Goal: Task Accomplishment & Management: Complete application form

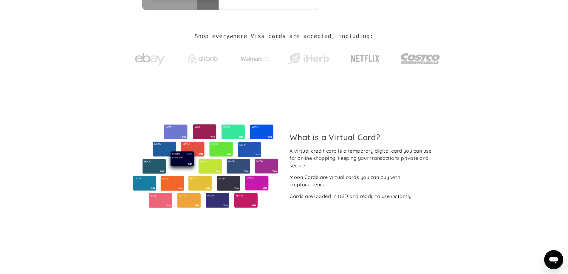
scroll to position [60, 0]
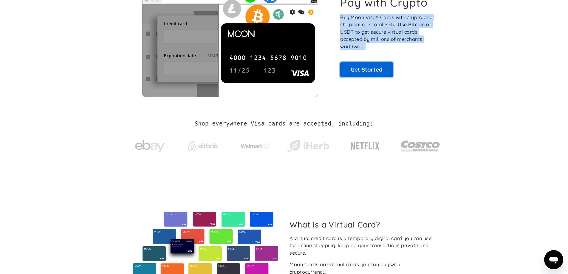
click at [364, 66] on link "Get Started" at bounding box center [366, 69] width 53 height 15
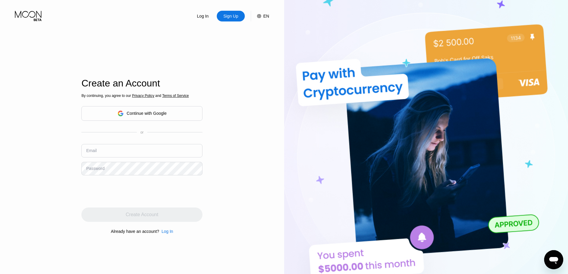
click at [142, 148] on input "text" at bounding box center [141, 150] width 121 height 13
type input "eseevvalera@gmail.com"
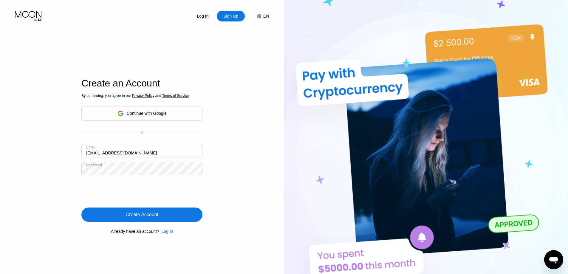
click at [147, 218] on div "Create Account" at bounding box center [142, 215] width 33 height 6
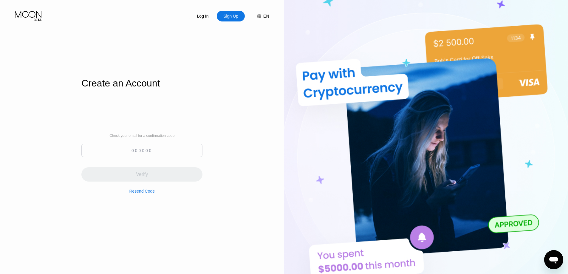
click at [129, 148] on input at bounding box center [141, 150] width 121 height 13
paste input "918408"
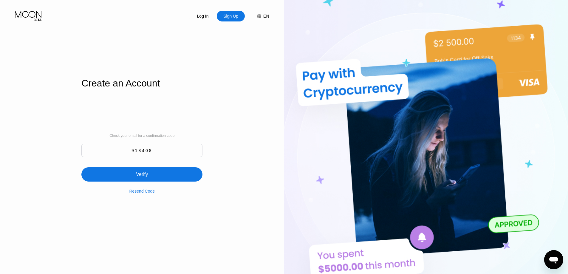
click at [155, 179] on div "Verify" at bounding box center [141, 174] width 121 height 14
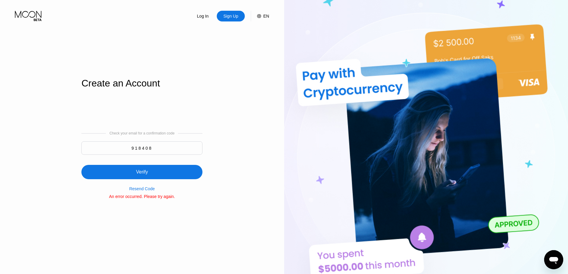
click at [153, 144] on input "918408" at bounding box center [141, 147] width 121 height 13
drag, startPoint x: 157, startPoint y: 147, endPoint x: 123, endPoint y: 147, distance: 34.6
click at [123, 147] on input "918408" at bounding box center [141, 147] width 121 height 13
paste input
click at [154, 174] on div "Verify" at bounding box center [141, 172] width 121 height 14
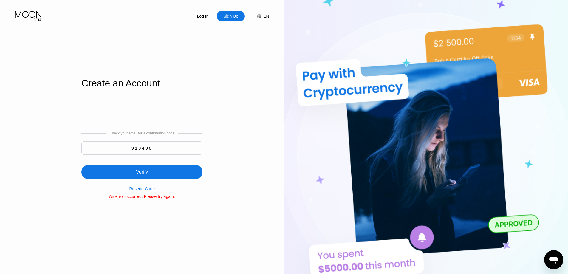
click at [140, 191] on div "Resend Code" at bounding box center [142, 188] width 26 height 5
click at [157, 149] on input "918408" at bounding box center [141, 147] width 121 height 13
type input "9"
type input "918408"
click at [139, 170] on div "Verify" at bounding box center [142, 172] width 12 height 6
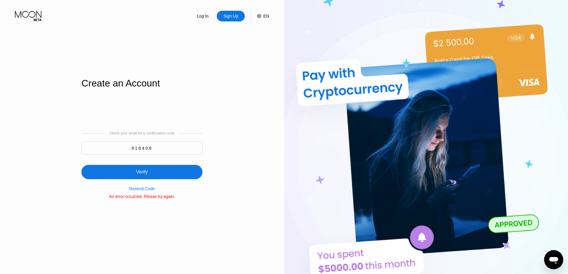
click at [145, 191] on div "Resend Code" at bounding box center [142, 188] width 26 height 5
click at [140, 191] on div "Resend Code" at bounding box center [142, 188] width 26 height 5
click at [263, 18] on div "EN" at bounding box center [263, 16] width 12 height 11
click at [253, 47] on img at bounding box center [254, 46] width 6 height 6
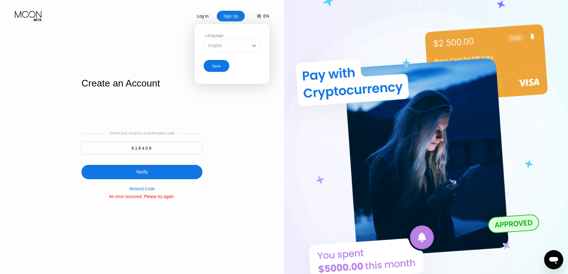
click at [276, 25] on div "Log In Sign Up EN Language English Save Create an Account Check your email for …" at bounding box center [142, 151] width 284 height 302
click at [266, 15] on div "EN" at bounding box center [266, 16] width 6 height 5
click at [149, 171] on div "Verify" at bounding box center [141, 172] width 121 height 14
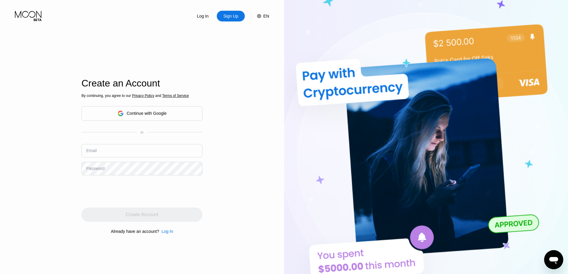
type input "eseevvalera@gmail.com"
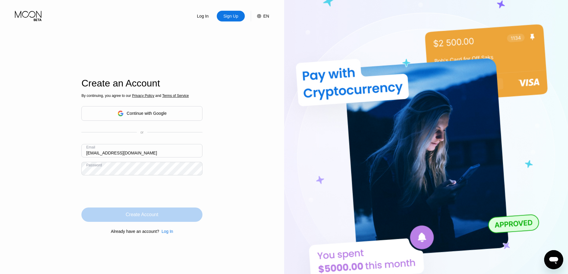
click at [129, 217] on div "Create Account" at bounding box center [142, 215] width 33 height 6
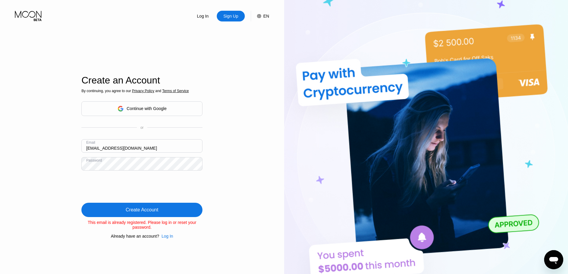
click at [115, 218] on div "By continuing, you agree to our Privacy Policy and Terms of Service Continue wi…" at bounding box center [141, 164] width 121 height 150
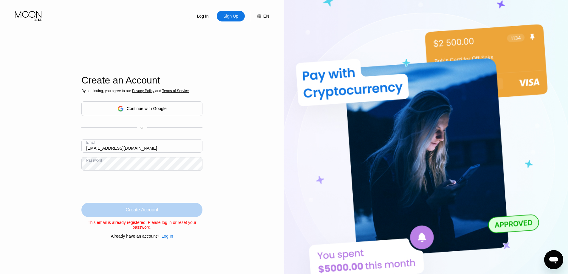
click at [114, 214] on div "Create Account" at bounding box center [141, 210] width 121 height 14
click at [168, 239] on div "Log In" at bounding box center [168, 236] width 12 height 5
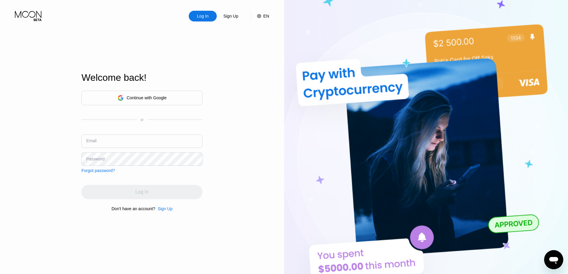
click at [131, 139] on input "text" at bounding box center [141, 141] width 121 height 13
type input "[EMAIL_ADDRESS][DOMAIN_NAME]"
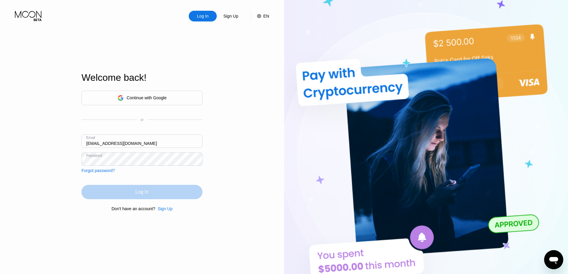
click at [137, 195] on div "Log In" at bounding box center [141, 192] width 13 height 6
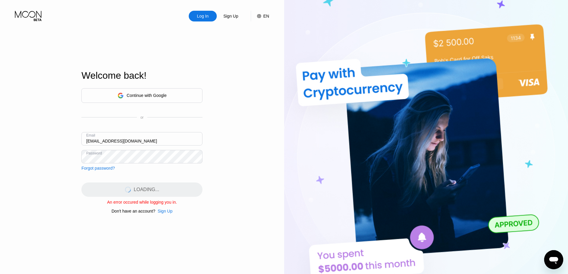
click at [160, 214] on div "Sign Up" at bounding box center [165, 211] width 15 height 5
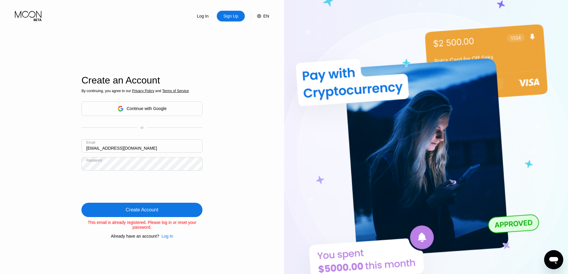
click at [101, 214] on div "Create Account" at bounding box center [141, 210] width 121 height 14
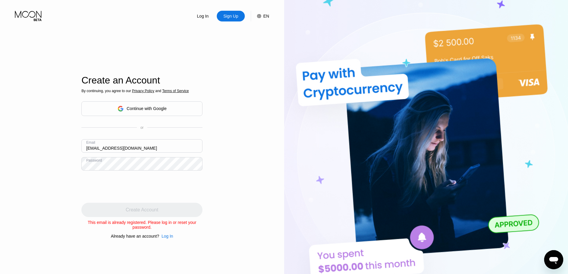
click at [152, 106] on div "Continue with Google" at bounding box center [147, 108] width 40 height 5
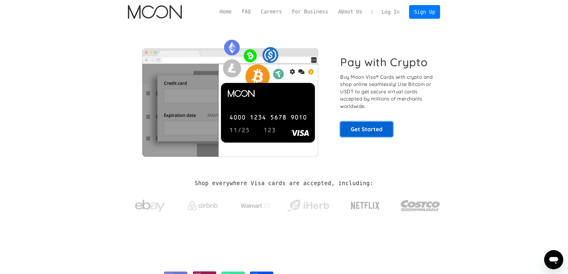
click at [370, 129] on link "Get Started" at bounding box center [366, 129] width 53 height 15
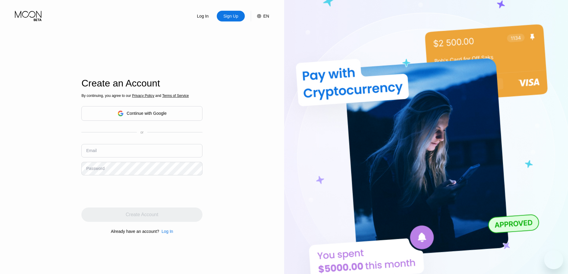
type input "[EMAIL_ADDRESS][DOMAIN_NAME]"
click at [149, 112] on div "Continue with Google" at bounding box center [147, 113] width 40 height 5
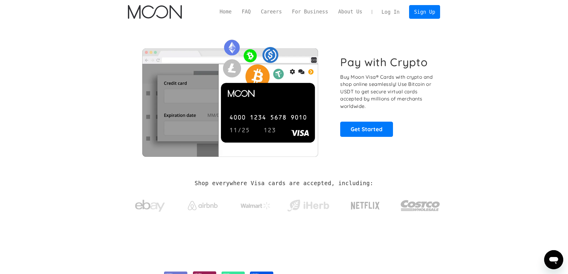
click at [396, 15] on link "Log In" at bounding box center [391, 11] width 28 height 13
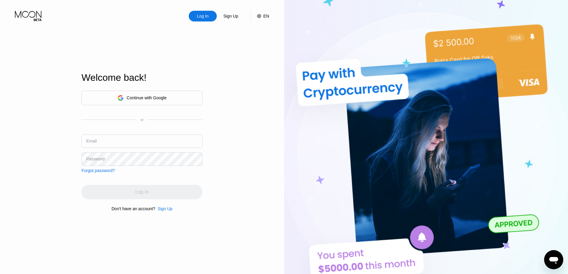
type input "eseevvalera@gmail.com"
click at [155, 100] on div "Continue with Google" at bounding box center [147, 97] width 40 height 5
